Goal: Find specific page/section: Find specific page/section

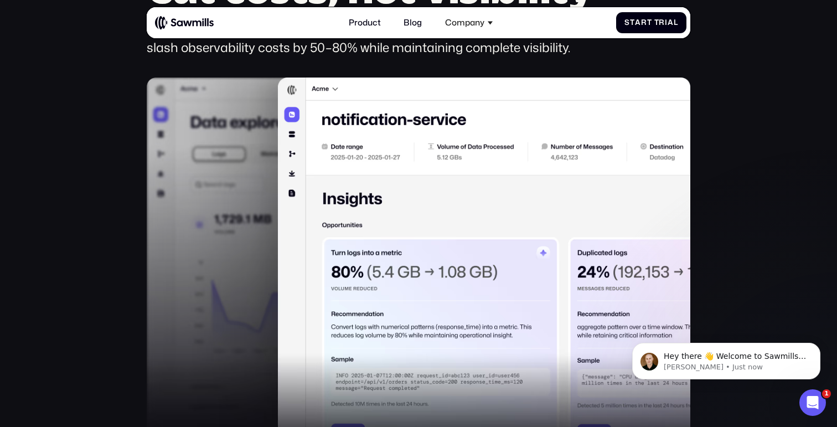
scroll to position [644, 0]
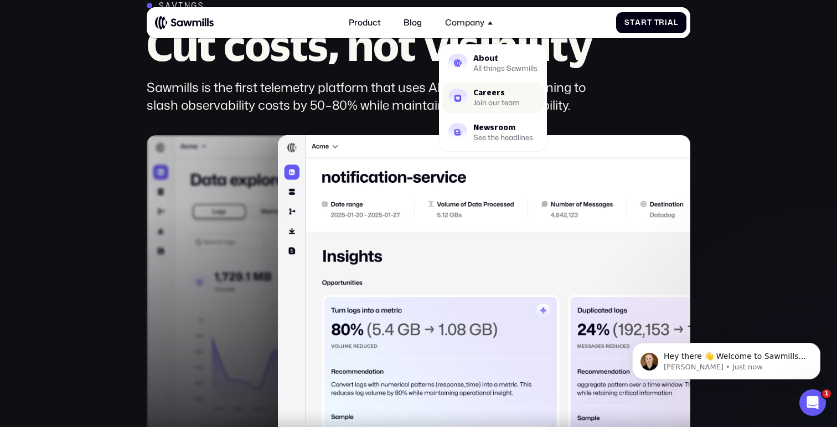
click at [482, 100] on div "Join our team" at bounding box center [496, 103] width 47 height 7
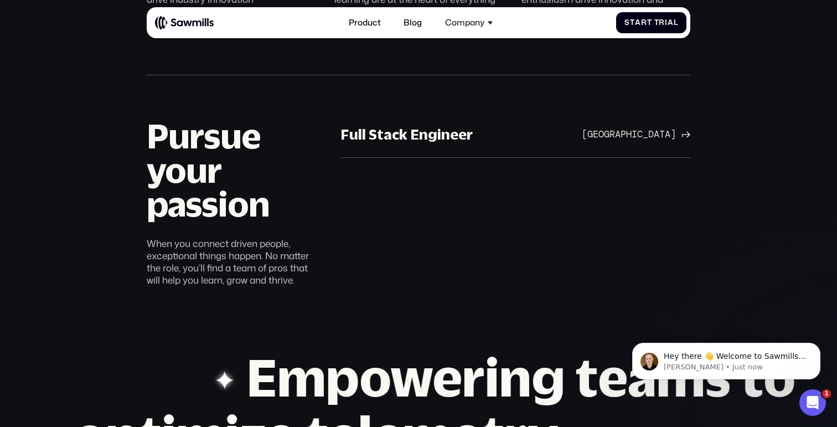
scroll to position [646, 0]
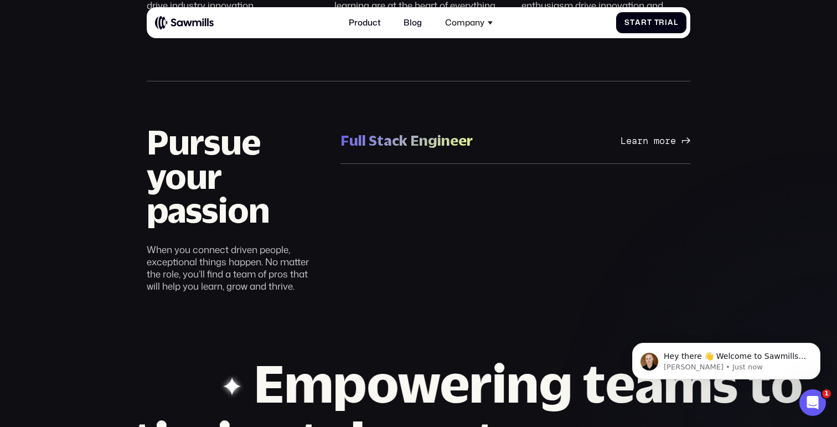
click at [460, 138] on div "Full Stack Engineer" at bounding box center [407, 140] width 132 height 19
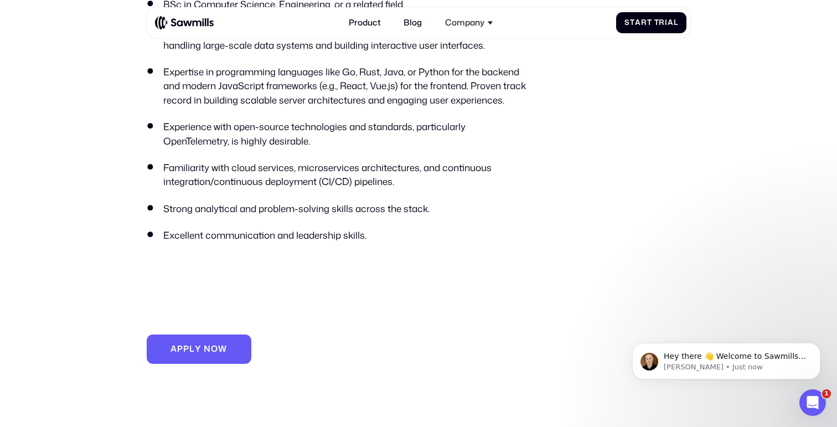
scroll to position [839, 0]
